Goal: Task Accomplishment & Management: Use online tool/utility

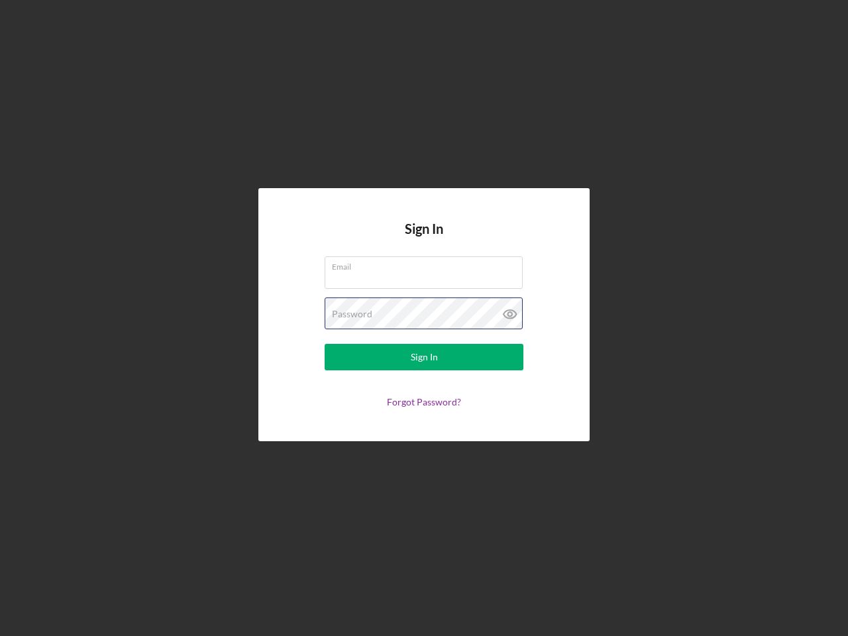
click at [424, 318] on div "Password" at bounding box center [424, 313] width 199 height 33
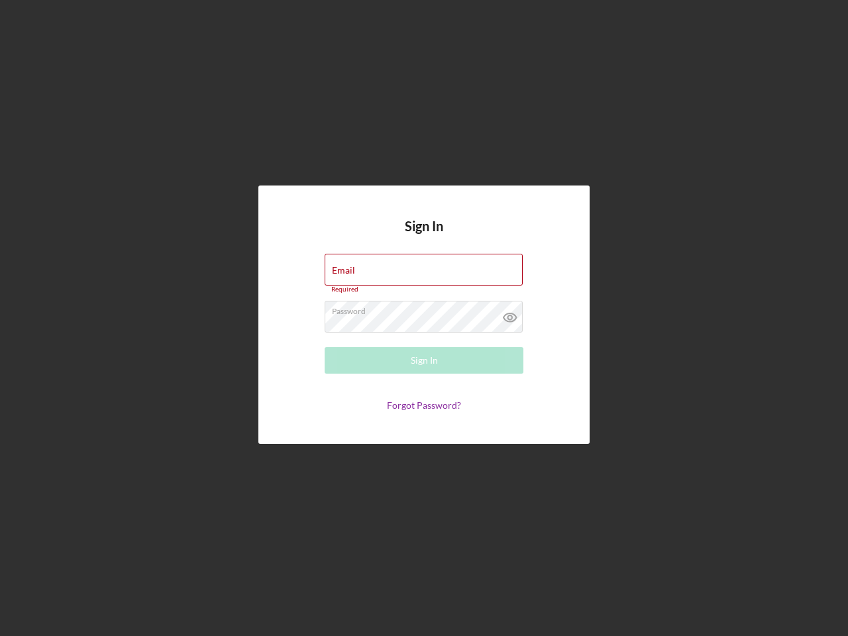
click at [510, 314] on icon at bounding box center [509, 317] width 33 height 33
